Goal: Task Accomplishment & Management: Manage account settings

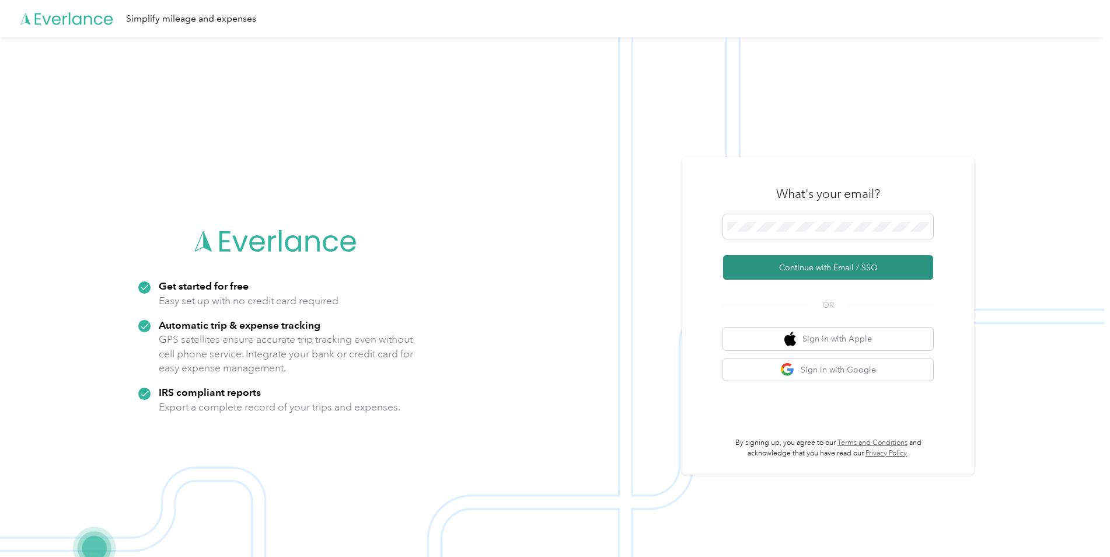
click at [761, 270] on button "Continue with Email / SSO" at bounding box center [828, 267] width 210 height 25
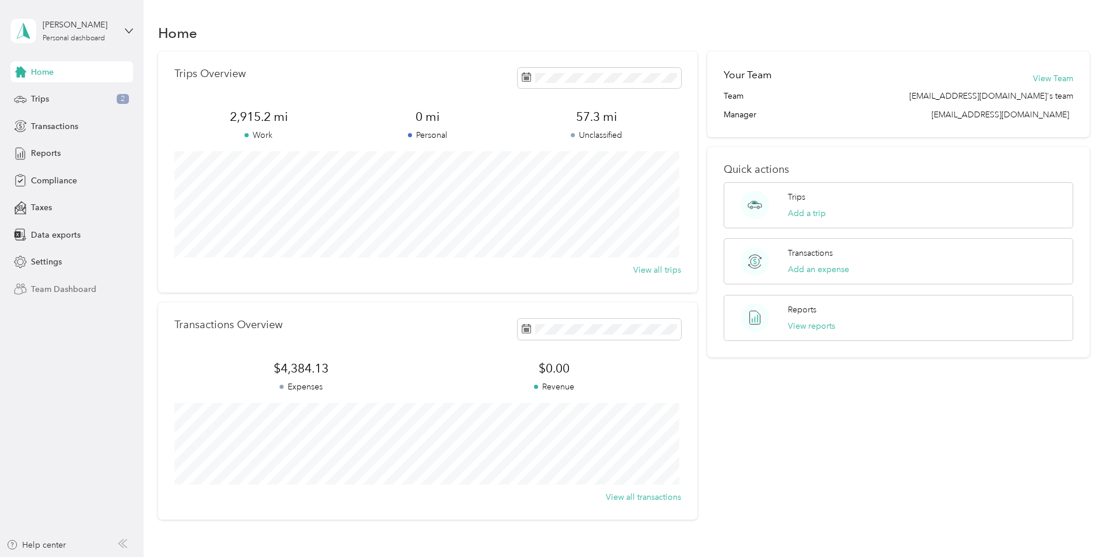
click at [55, 288] on span "Team Dashboard" at bounding box center [63, 289] width 65 height 12
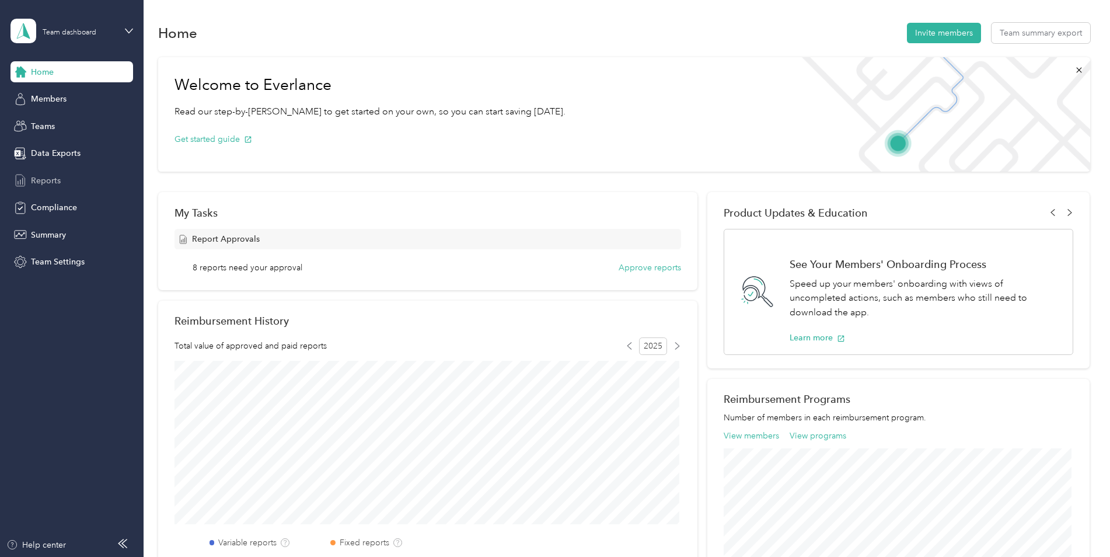
click at [22, 182] on icon at bounding box center [20, 180] width 13 height 13
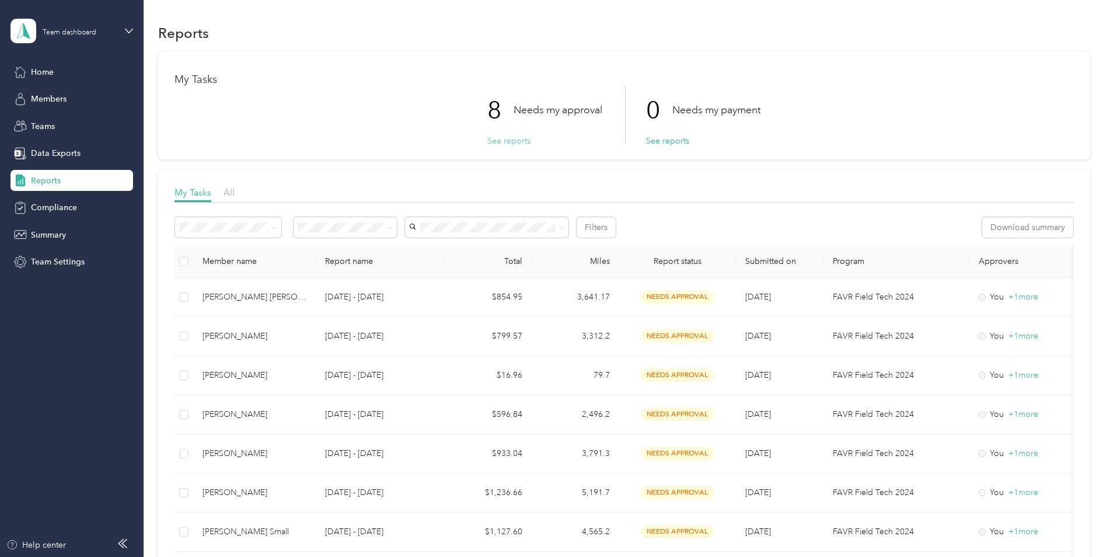
click at [508, 139] on button "See reports" at bounding box center [508, 141] width 43 height 12
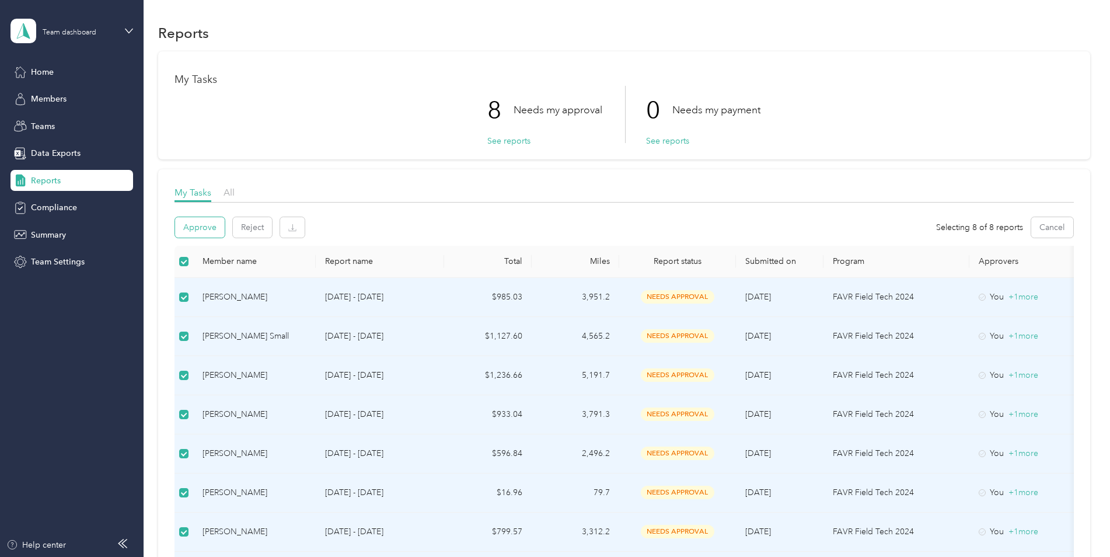
click at [202, 230] on button "Approve" at bounding box center [200, 227] width 50 height 20
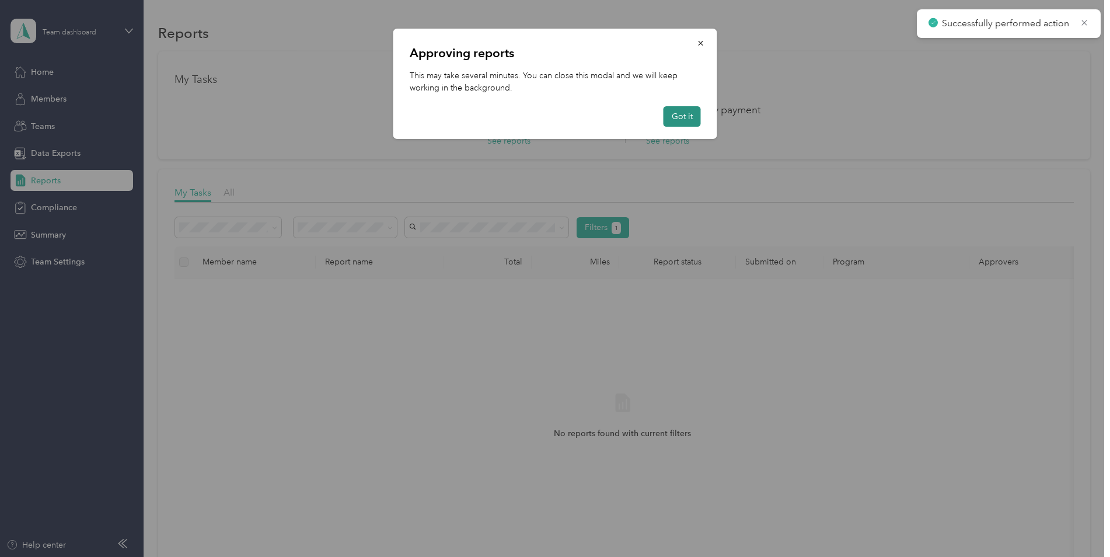
click at [686, 119] on button "Got it" at bounding box center [682, 116] width 37 height 20
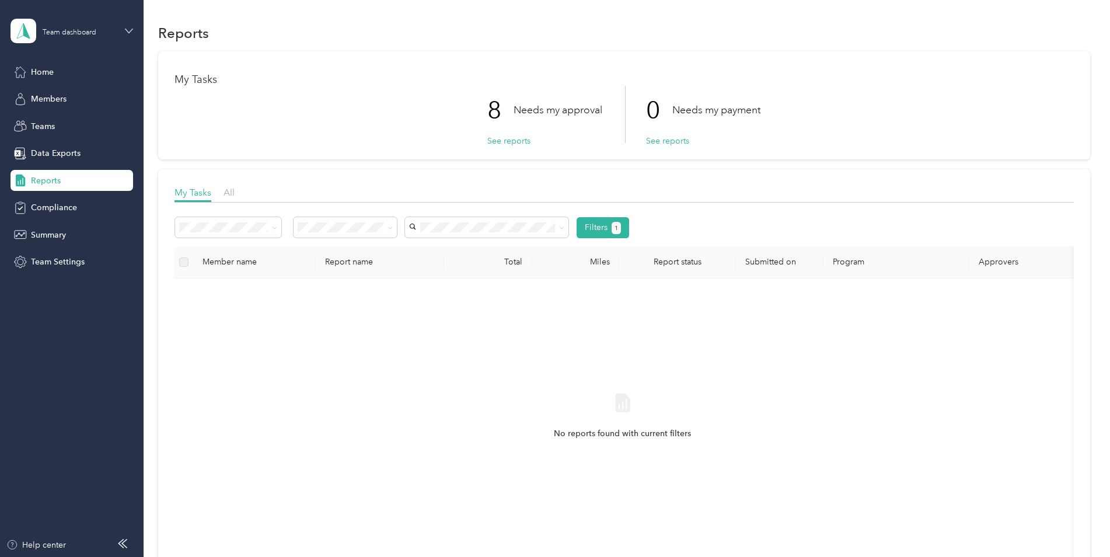
click at [127, 29] on icon at bounding box center [129, 31] width 8 height 8
click at [75, 129] on div "Team dashboard Personal dashboard Log out" at bounding box center [133, 121] width 229 height 74
click at [120, 33] on div "Team dashboard" at bounding box center [72, 31] width 123 height 41
click at [100, 128] on div "Personal dashboard" at bounding box center [133, 121] width 229 height 20
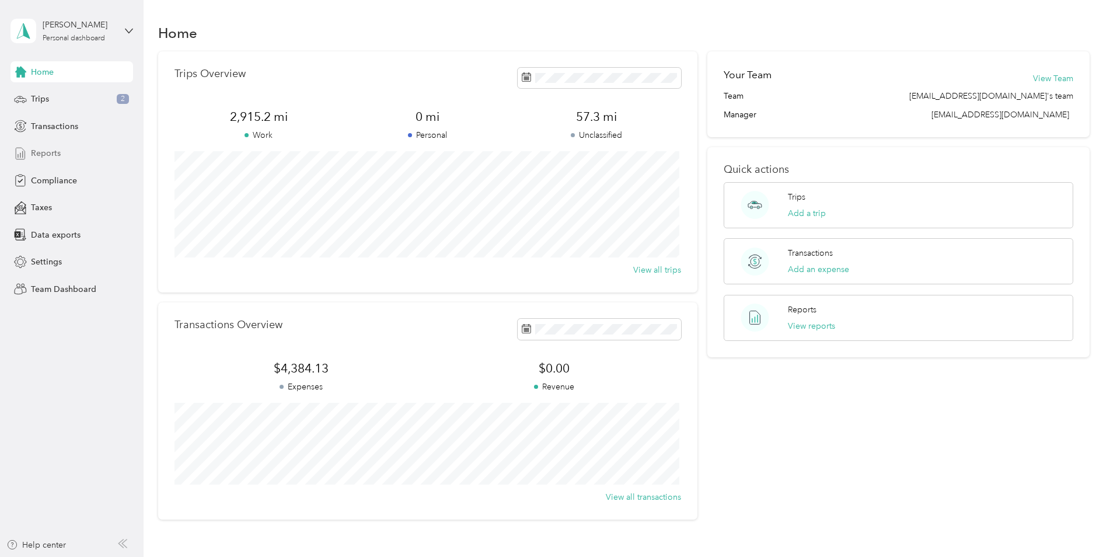
click at [52, 156] on span "Reports" at bounding box center [46, 153] width 30 height 12
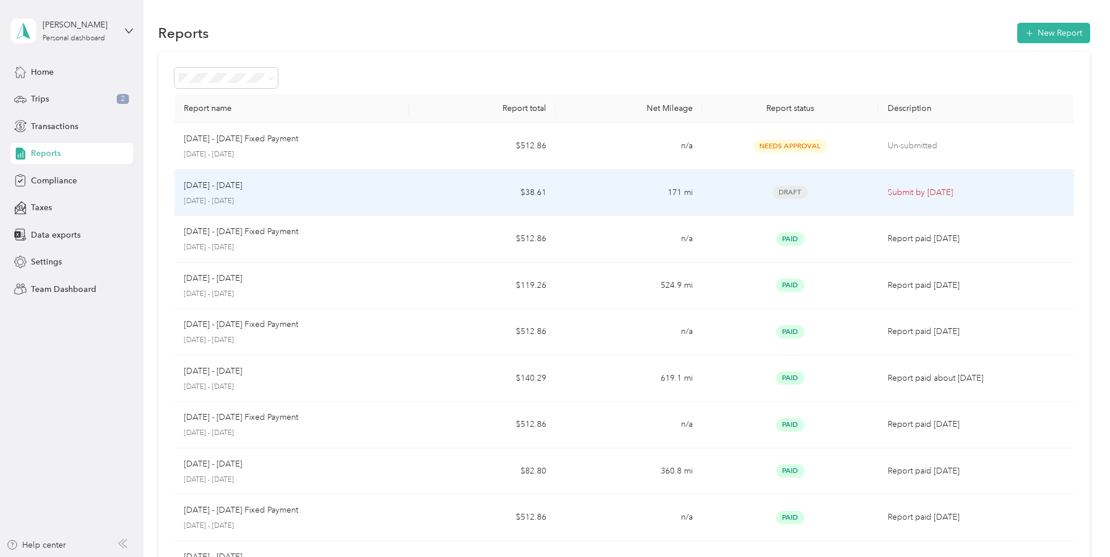
click at [391, 194] on div "[DATE] - [DATE] [DATE] - [DATE]" at bounding box center [292, 192] width 216 height 27
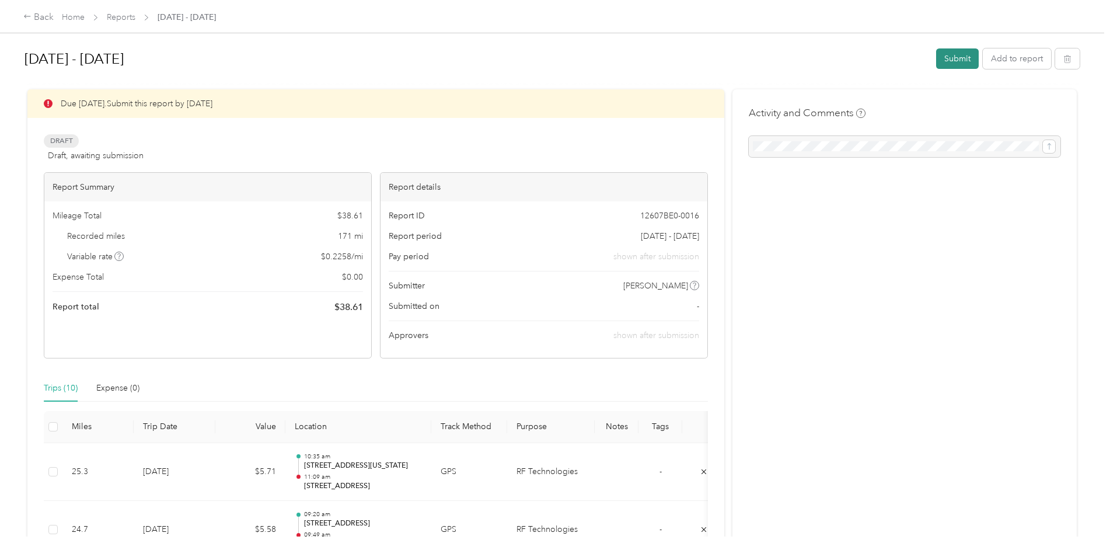
click at [954, 61] on button "Submit" at bounding box center [957, 58] width 43 height 20
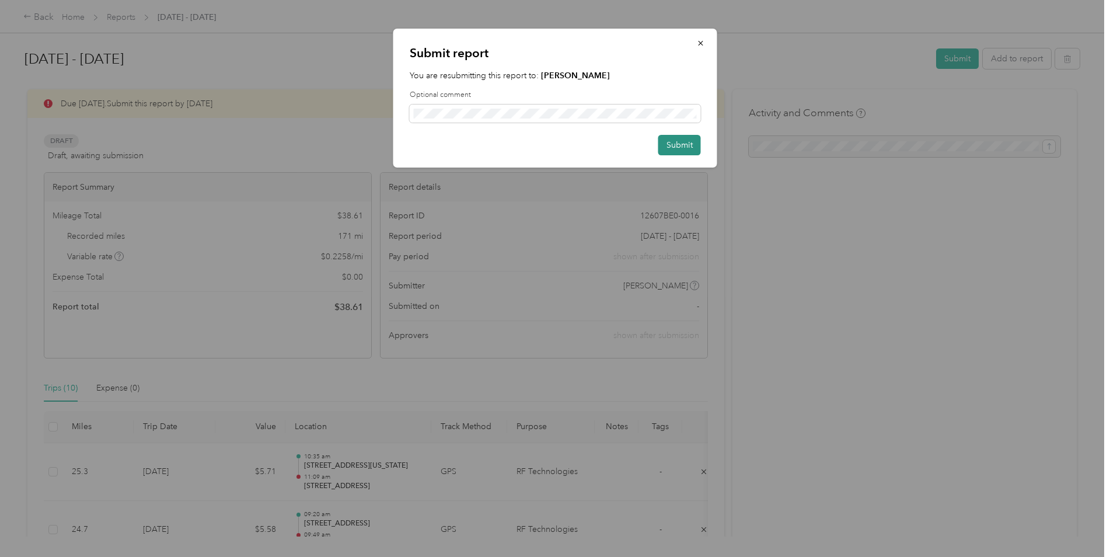
click at [685, 151] on button "Submit" at bounding box center [679, 145] width 43 height 20
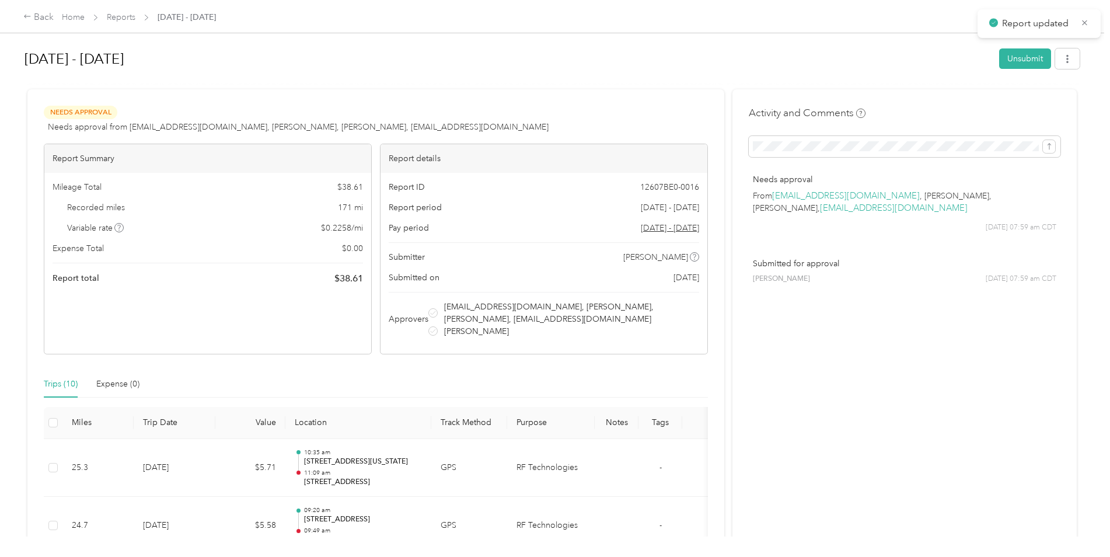
click at [678, 46] on h1 "[DATE] - [DATE]" at bounding box center [508, 59] width 967 height 28
